Goal: Navigation & Orientation: Find specific page/section

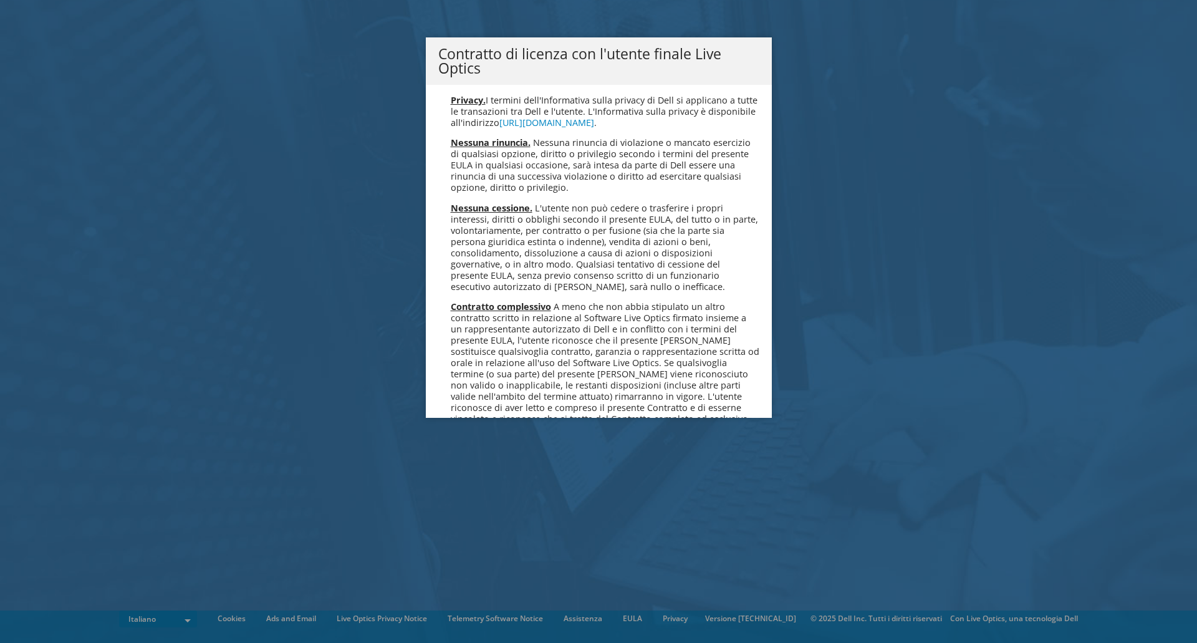
scroll to position [5321, 0]
click at [465, 479] on link "Accetta" at bounding box center [471, 494] width 67 height 30
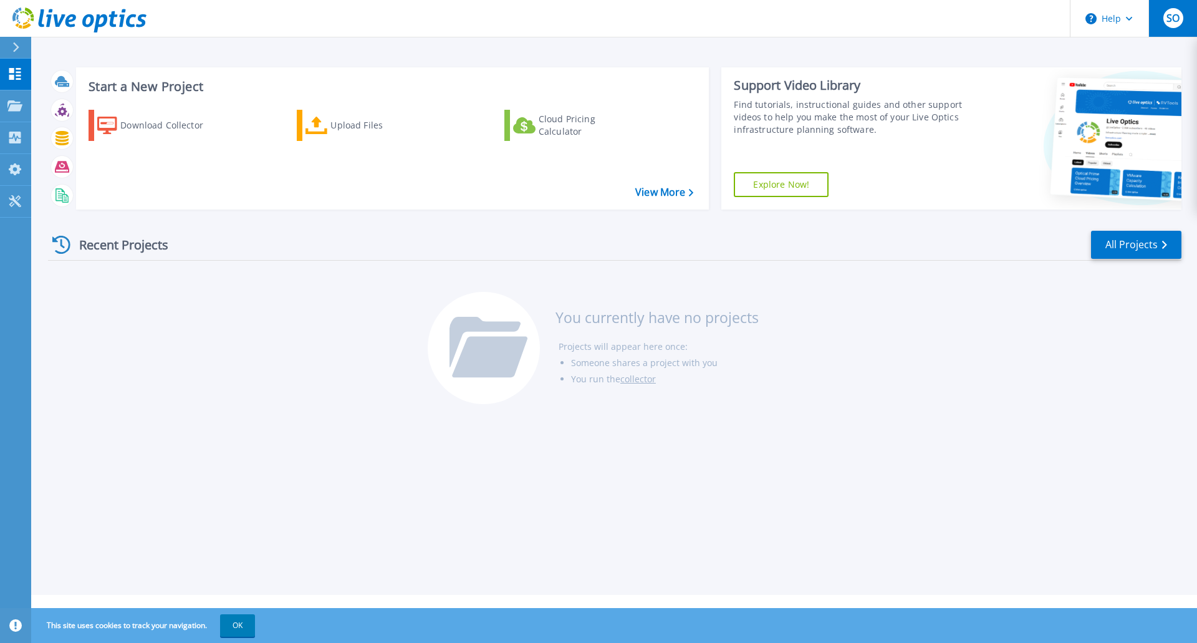
click at [1169, 21] on span "SO" at bounding box center [1172, 18] width 13 height 10
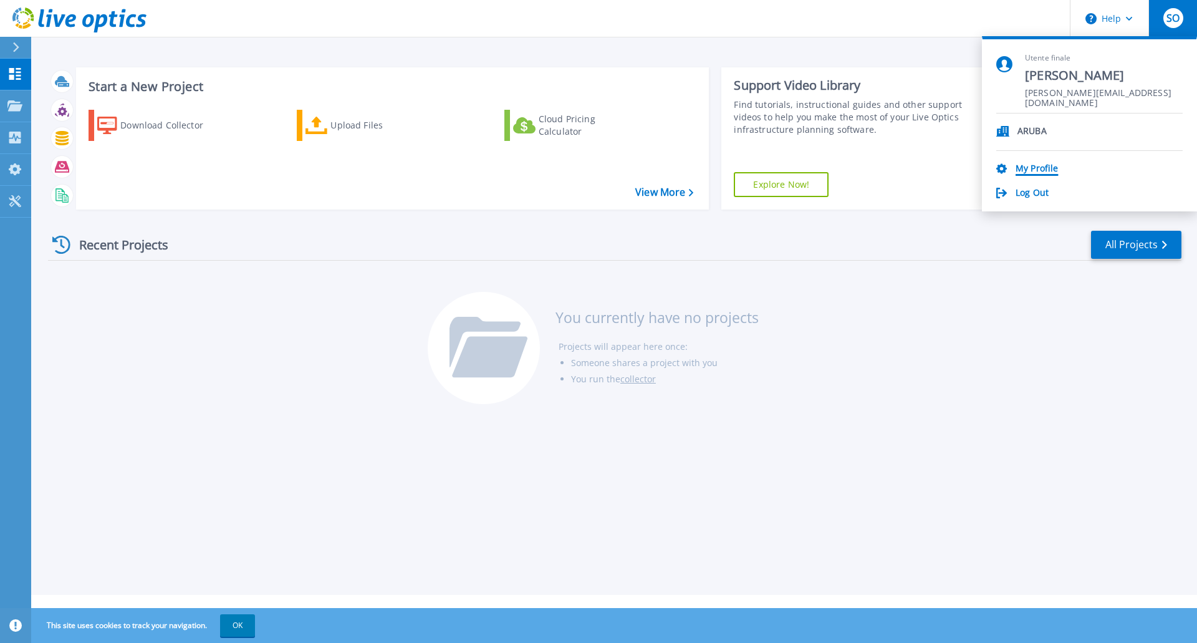
click at [1037, 168] on link "My Profile" at bounding box center [1037, 169] width 42 height 12
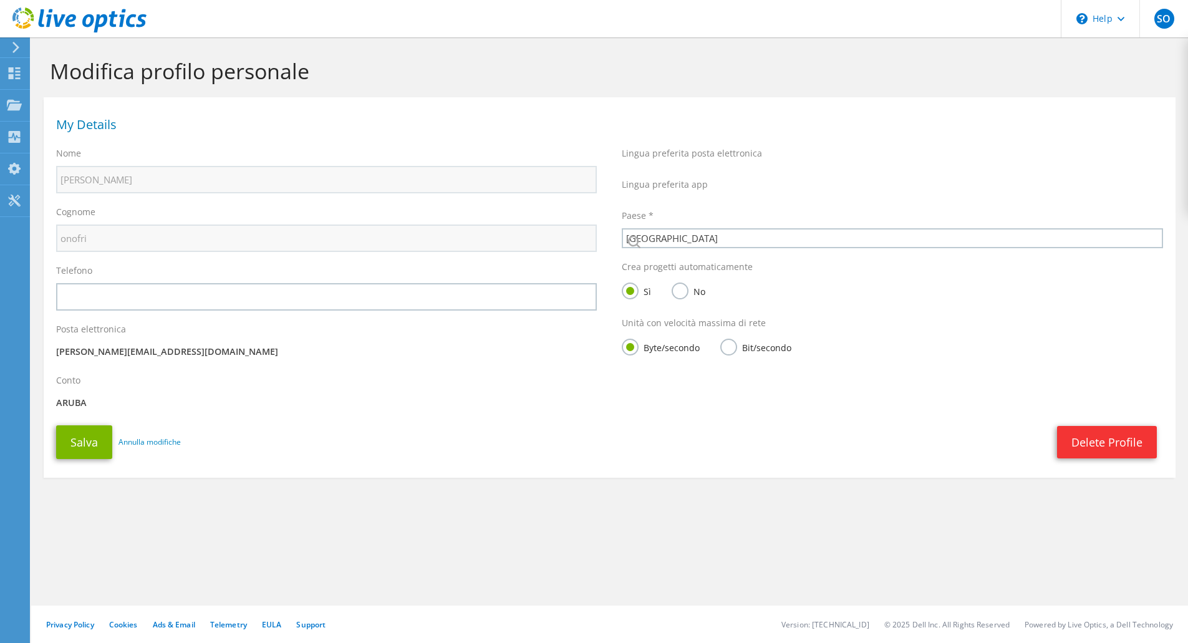
select select "106"
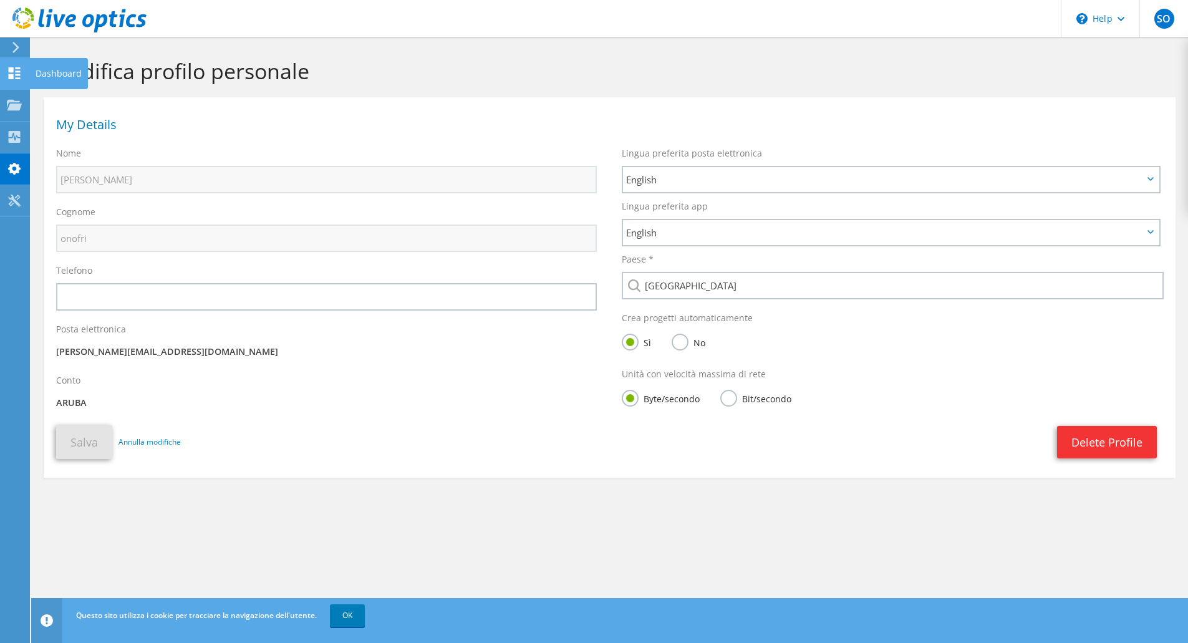
click at [12, 79] on div at bounding box center [14, 75] width 15 height 14
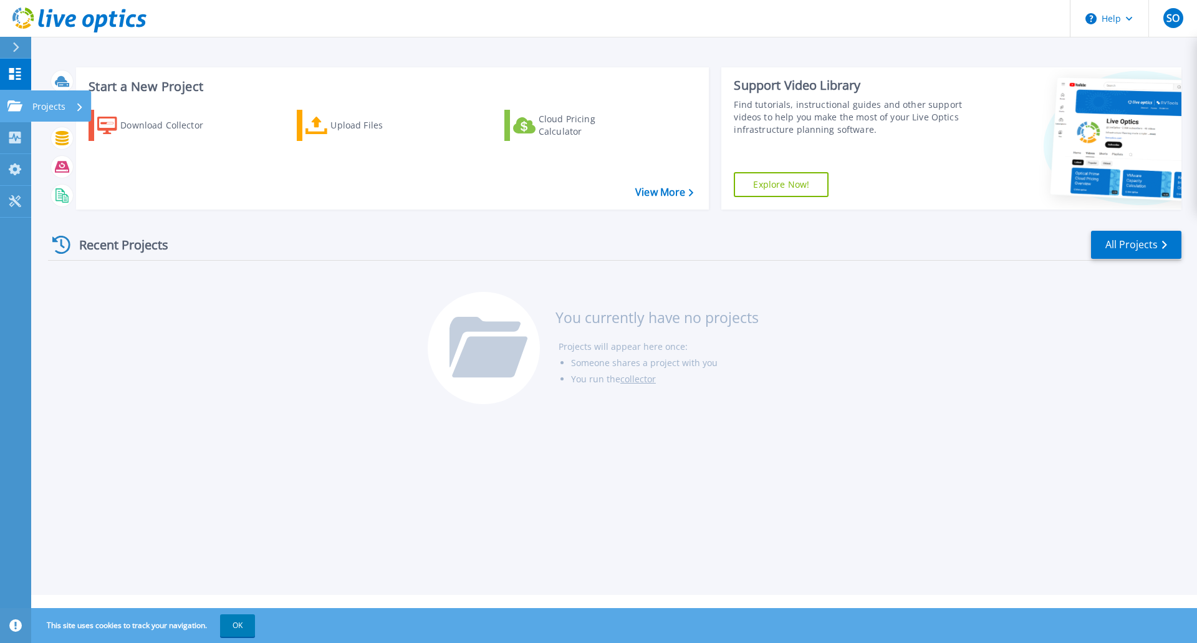
click at [8, 107] on icon at bounding box center [14, 105] width 15 height 11
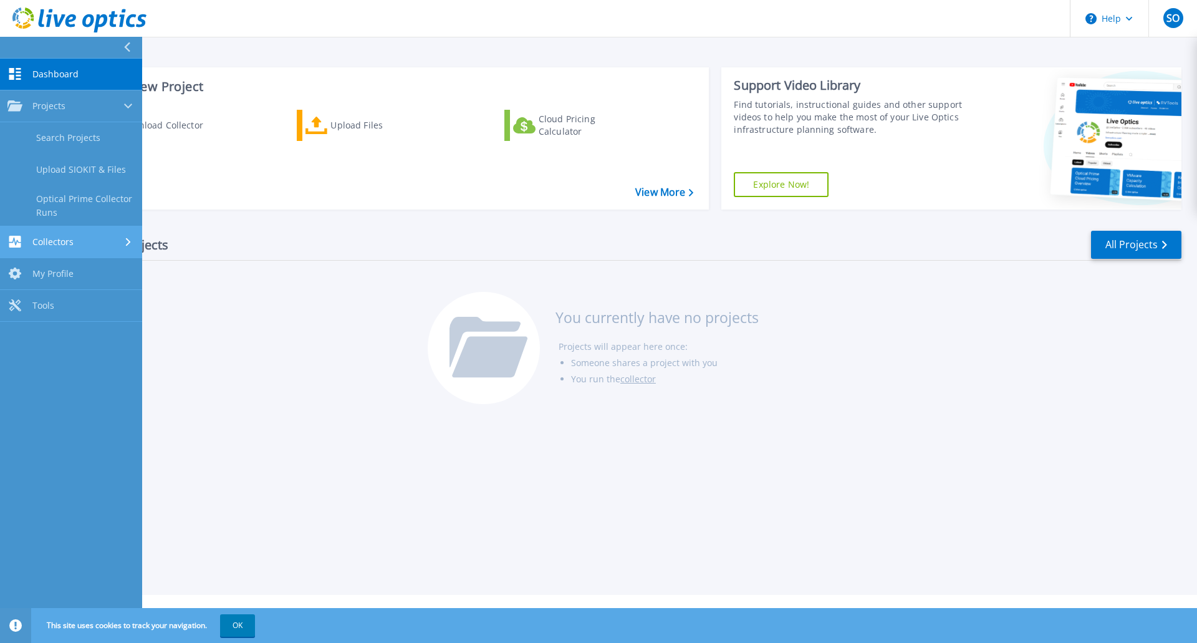
click at [35, 239] on span "Collectors" at bounding box center [52, 241] width 41 height 11
click at [242, 380] on div "Recent Projects All Projects You currently have no projects Projects will appea…" at bounding box center [614, 317] width 1133 height 197
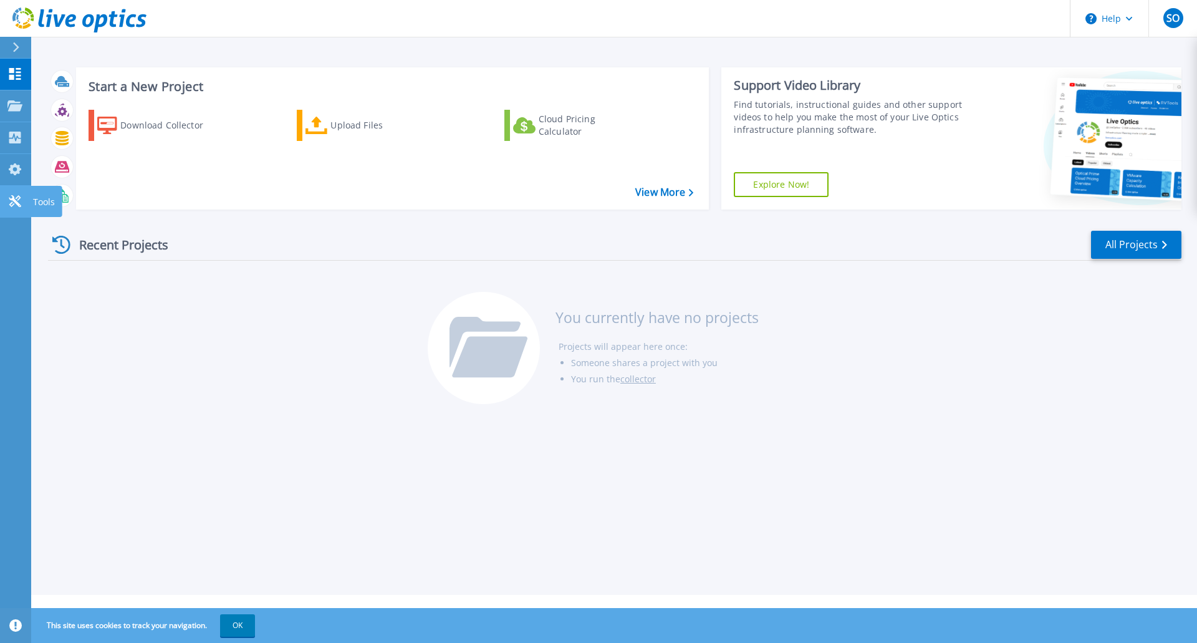
click at [17, 202] on icon at bounding box center [15, 201] width 12 height 12
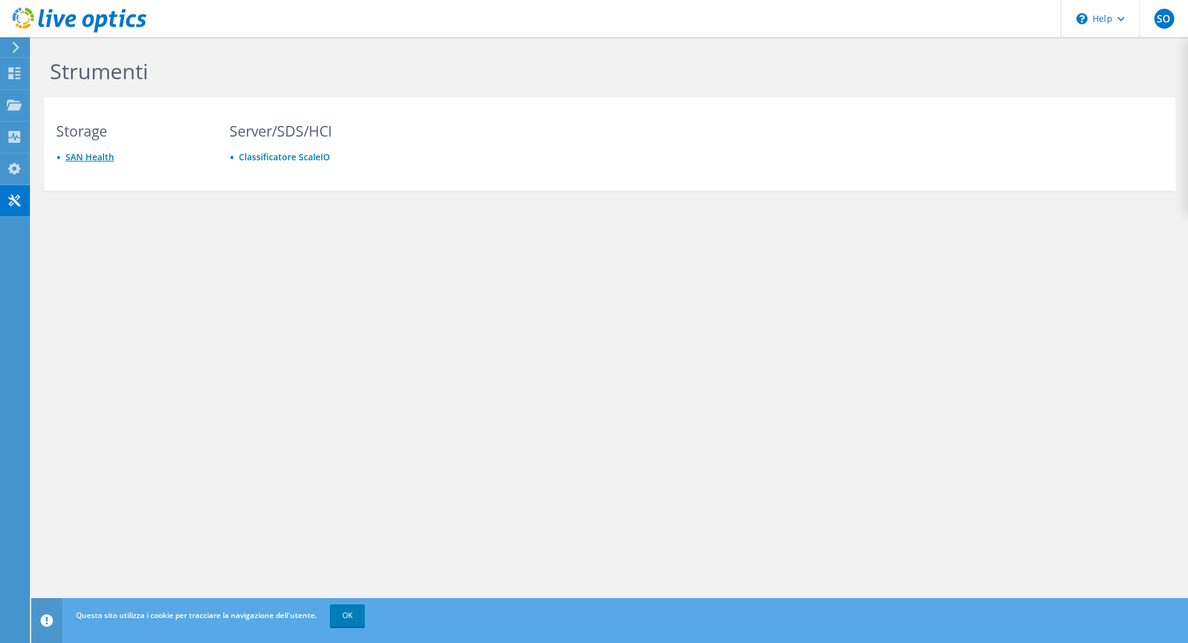
click at [99, 157] on link "SAN Health" at bounding box center [89, 157] width 49 height 12
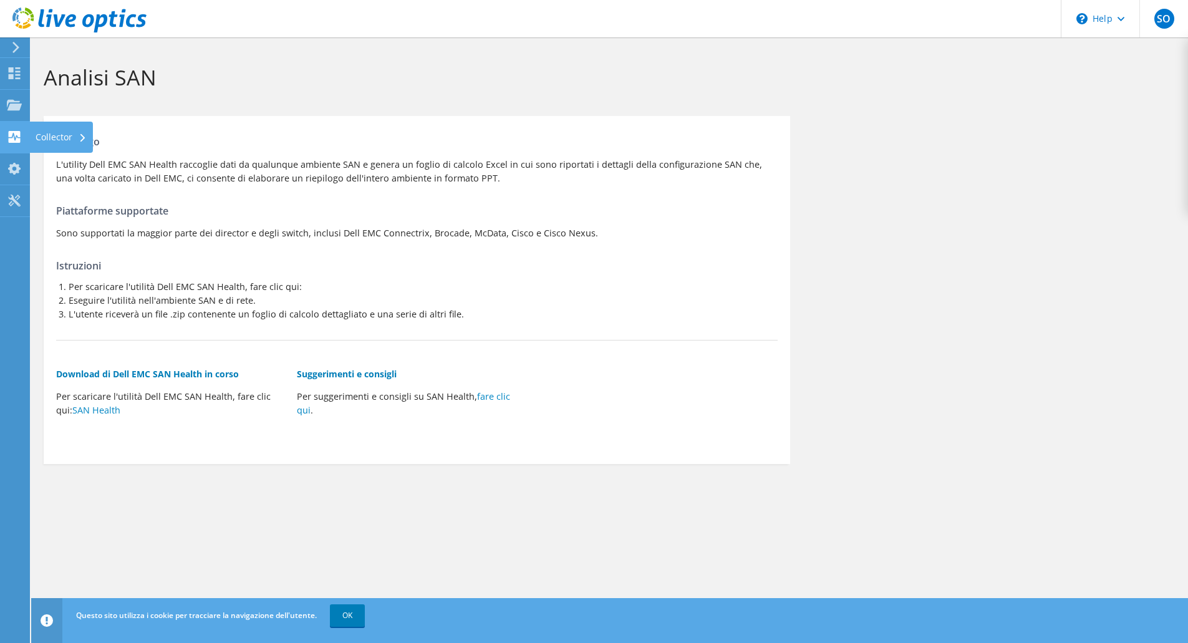
click at [10, 136] on use at bounding box center [15, 137] width 12 height 12
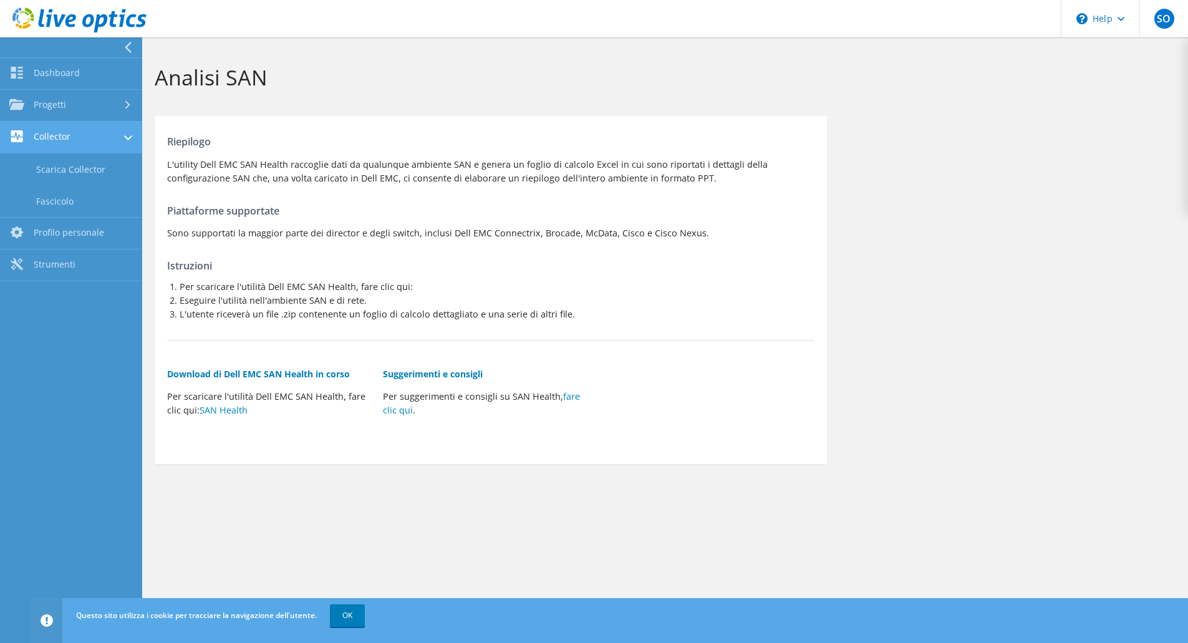
click at [79, 135] on link "Collector" at bounding box center [71, 138] width 142 height 32
click at [62, 170] on link "Profilo personale" at bounding box center [71, 169] width 142 height 32
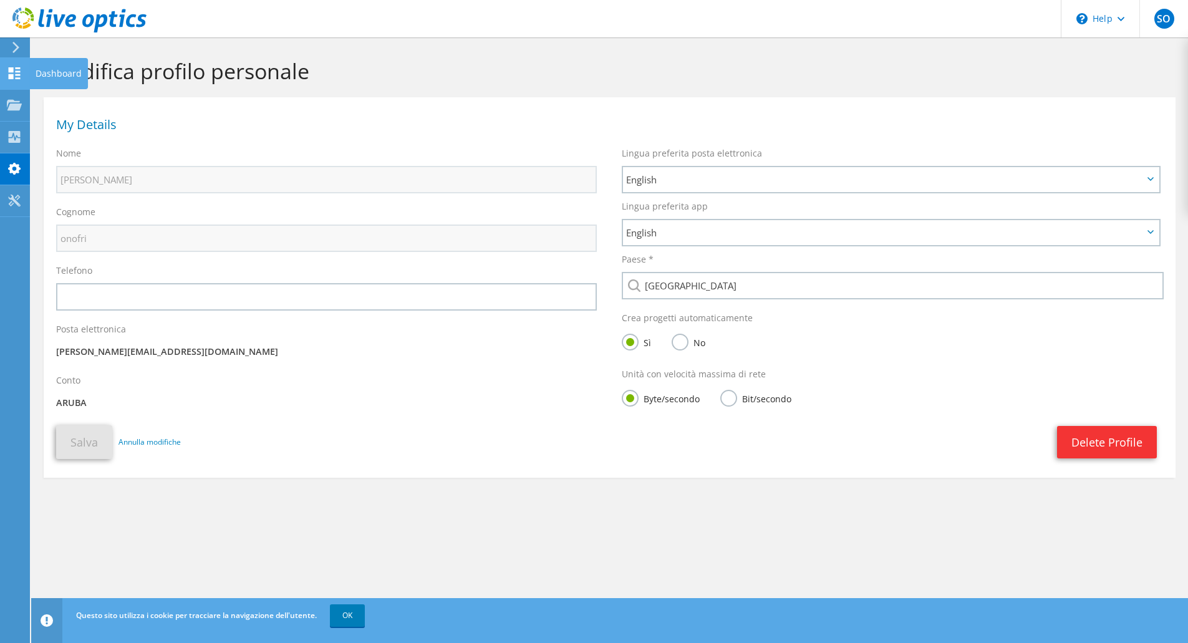
click at [9, 69] on use at bounding box center [15, 73] width 12 height 12
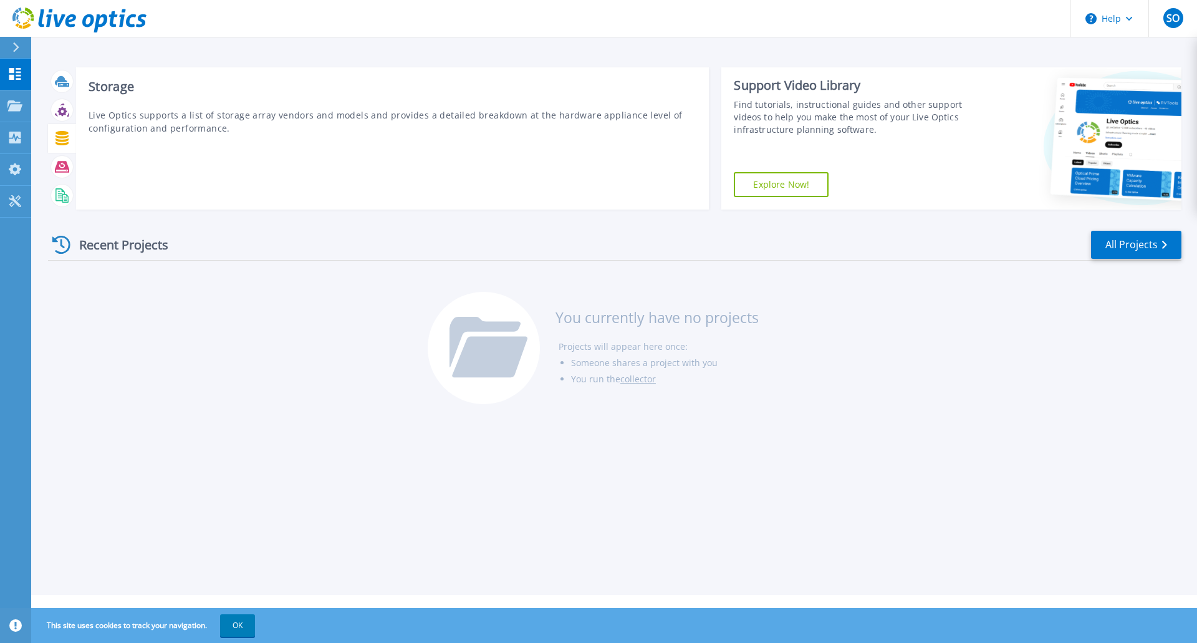
click at [60, 140] on icon at bounding box center [62, 138] width 14 height 14
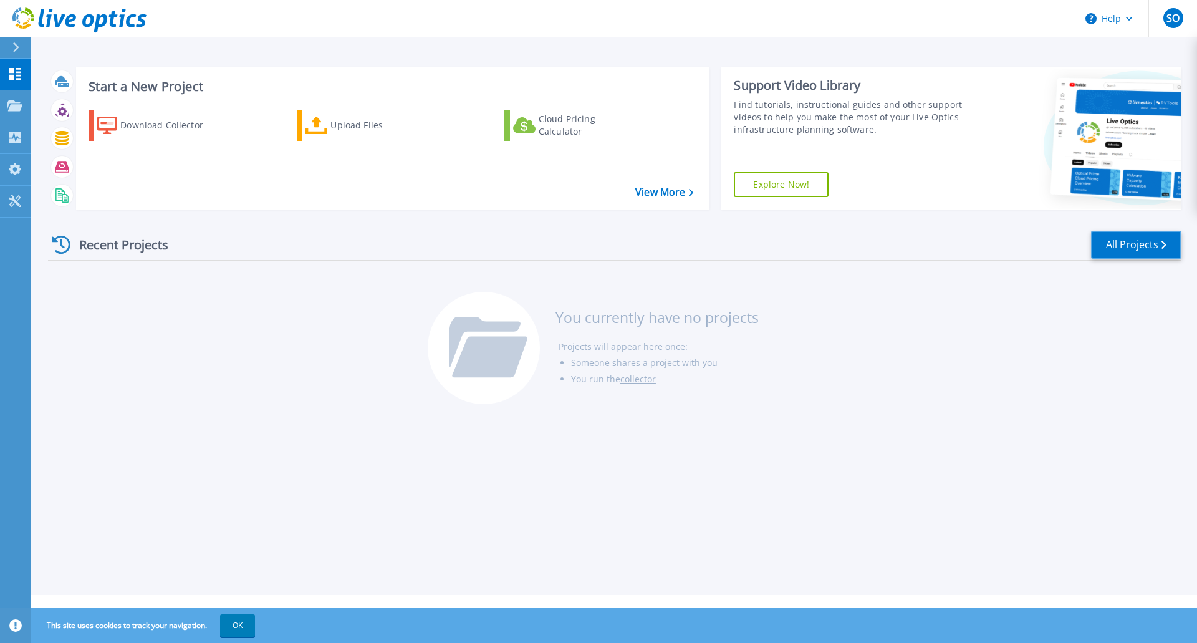
click at [1127, 247] on link "All Projects" at bounding box center [1136, 245] width 90 height 28
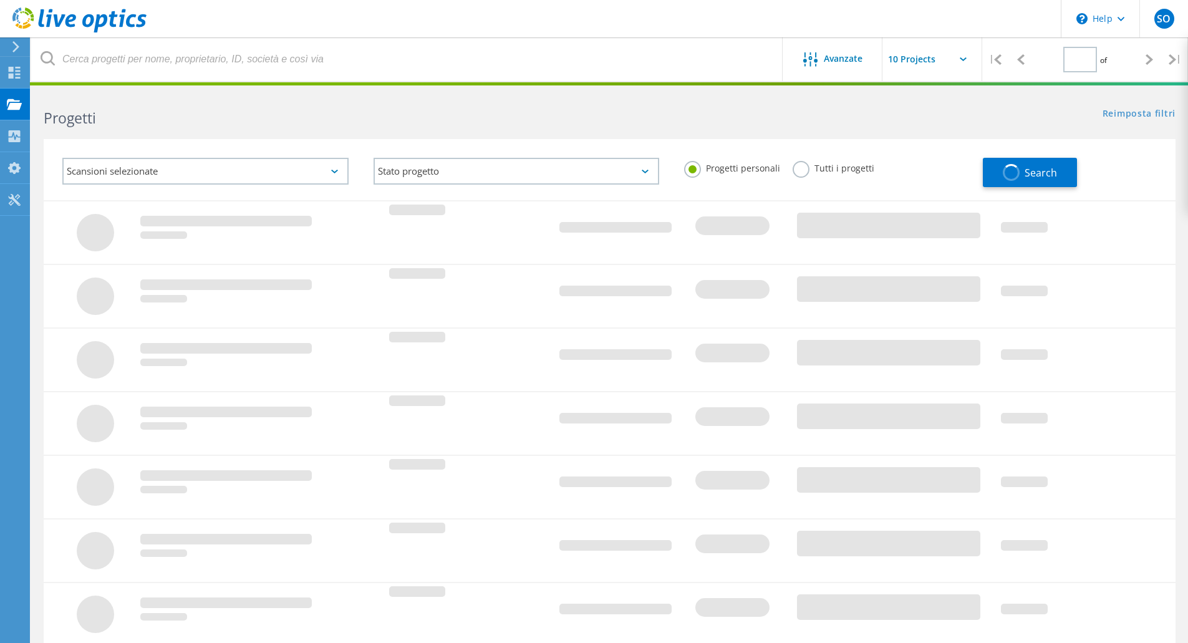
type input "1"
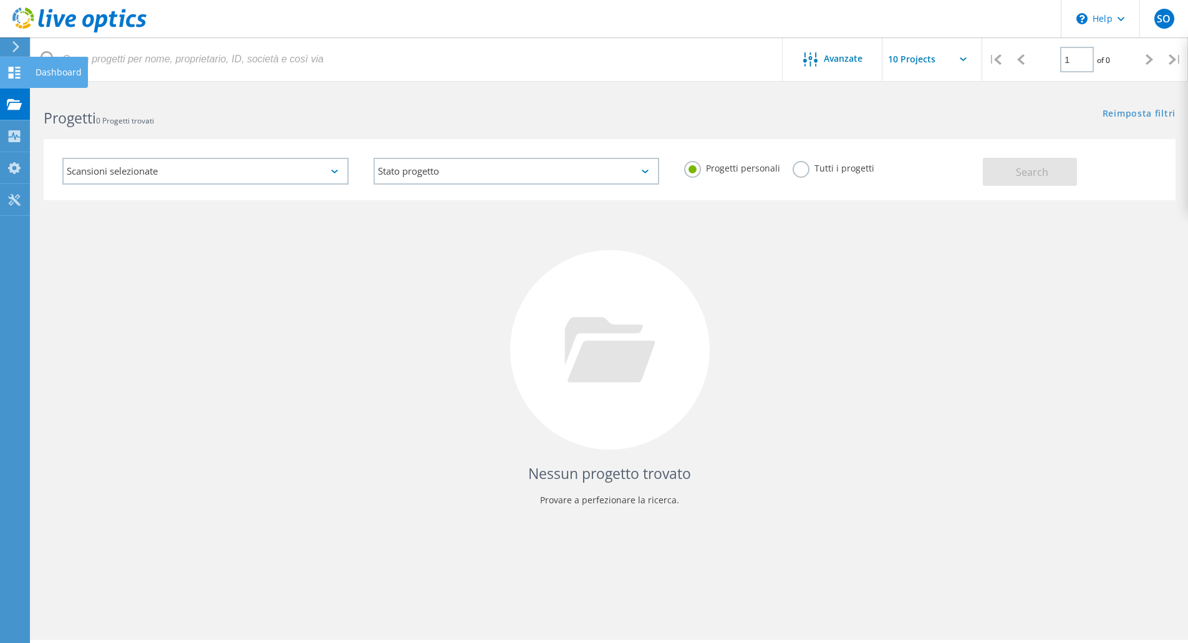
click at [16, 77] on use at bounding box center [15, 73] width 12 height 12
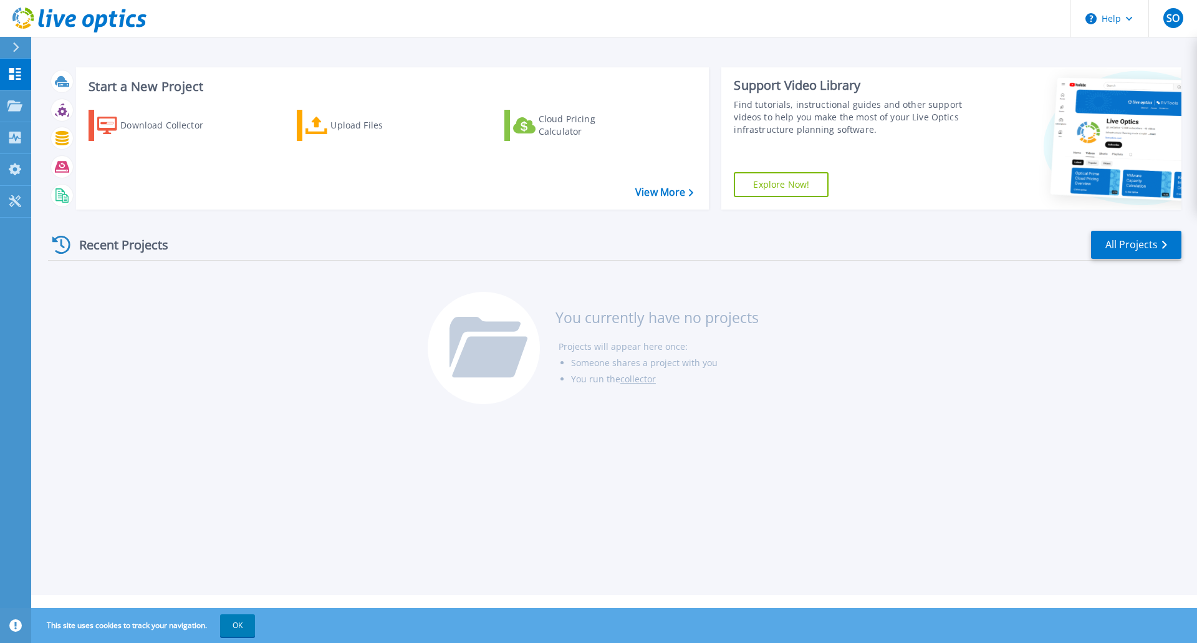
click at [16, 45] on icon at bounding box center [16, 47] width 6 height 10
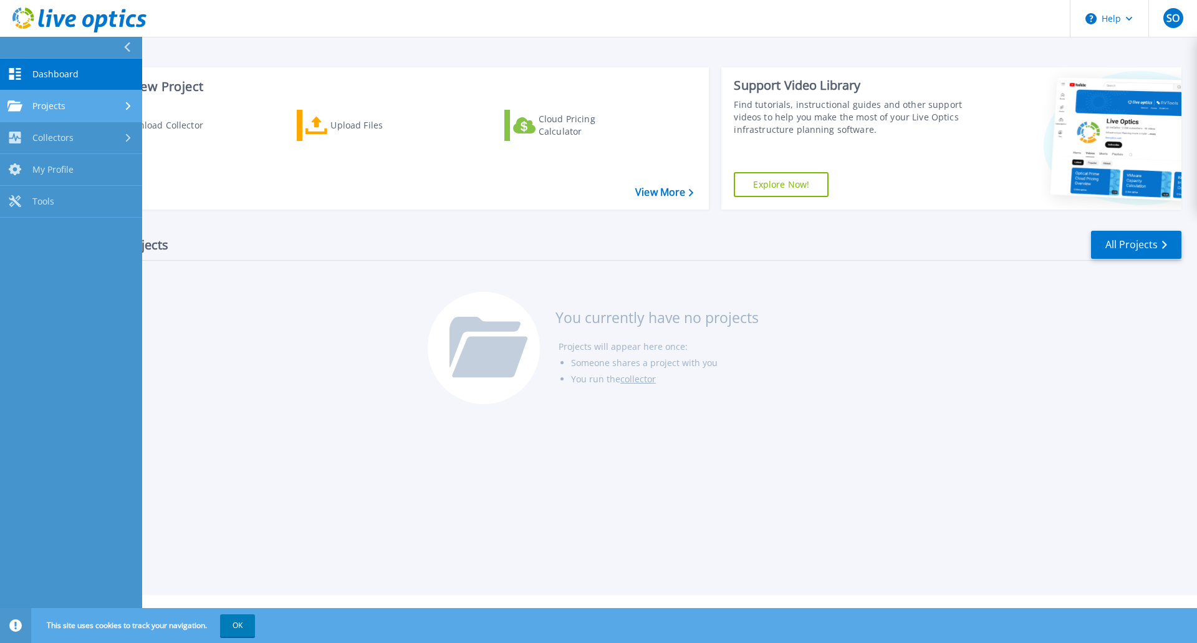
click at [39, 94] on link "Projects Projects" at bounding box center [71, 106] width 142 height 32
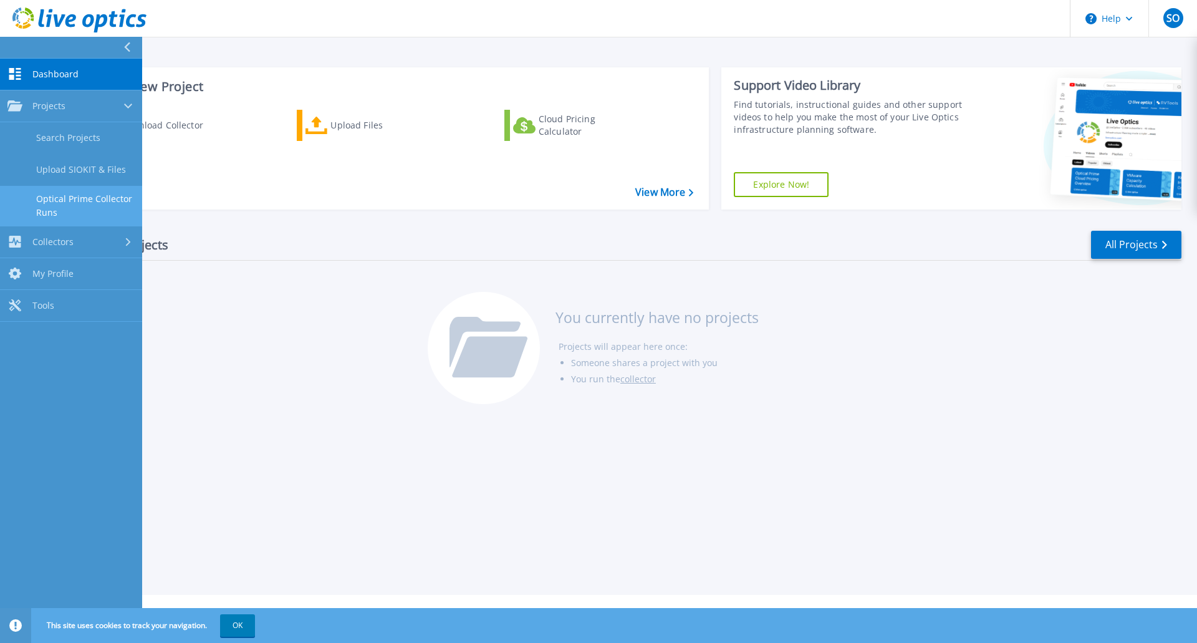
click at [100, 199] on link "Optical Prime Collector Runs" at bounding box center [71, 206] width 142 height 40
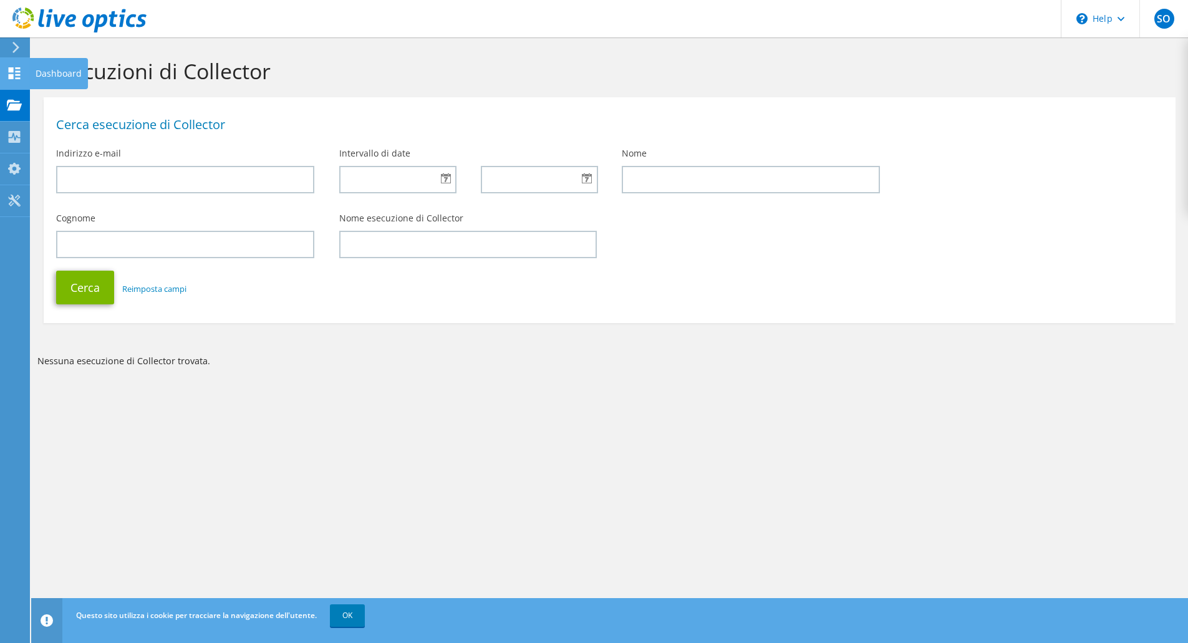
click at [20, 81] on div at bounding box center [14, 75] width 15 height 14
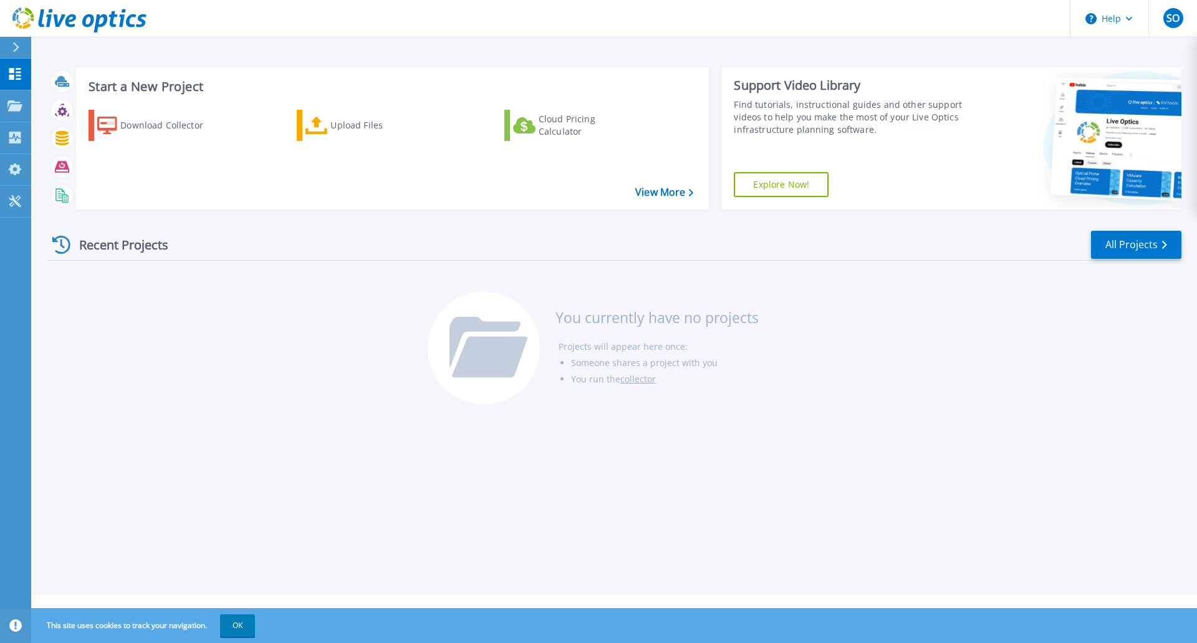
click at [782, 187] on link "Explore Now!" at bounding box center [781, 184] width 95 height 25
